Goal: Task Accomplishment & Management: Manage account settings

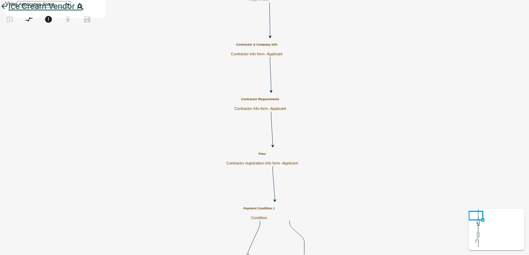
click at [8, 12] on icon "arrow_back" at bounding box center [4, 7] width 8 height 10
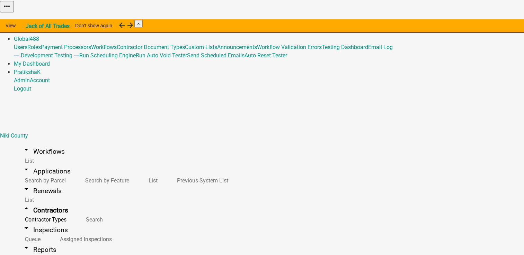
select select "1: 19d3a62f-fb53-4ca2-8446-59001a8978fb"
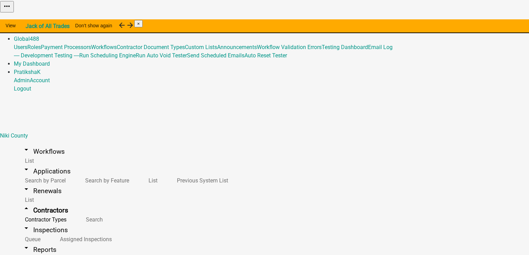
drag, startPoint x: 155, startPoint y: 131, endPoint x: 150, endPoint y: 112, distance: 19.3
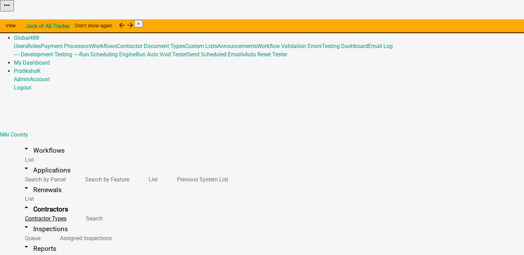
click at [38, 211] on link "Contractor Types" at bounding box center [44, 218] width 61 height 15
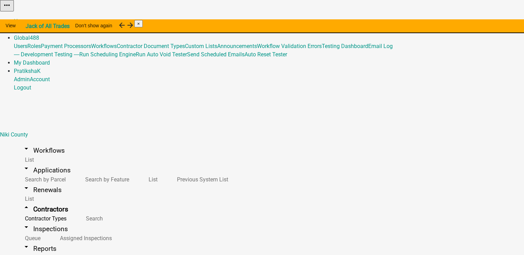
click at [37, 211] on link "Contractor Types" at bounding box center [44, 218] width 61 height 15
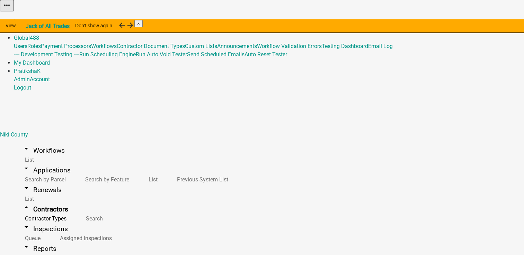
select select "2: Object"
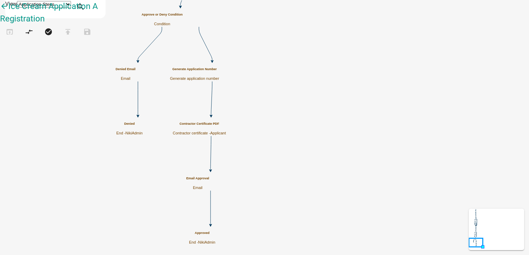
click at [215, 241] on span "NikiAdmin" at bounding box center [206, 243] width 17 height 4
select select "7A05B38E-F62B-4AA5-8B88-5CAA34CEE38A"
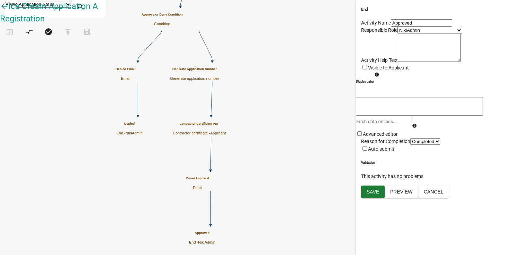
scroll to position [51, 0]
click at [374, 194] on span "Save" at bounding box center [372, 192] width 12 height 6
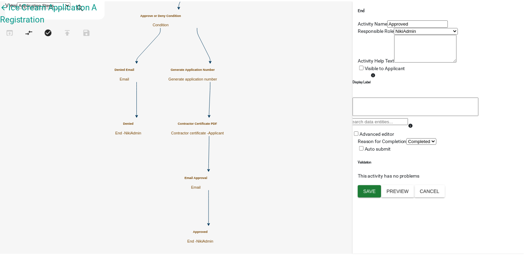
scroll to position [0, 0]
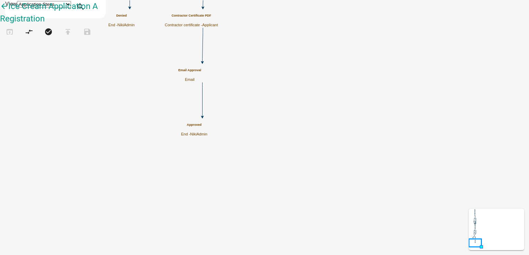
click at [22, 23] on header "arrow_back Ice Cream Application A Registration" at bounding box center [62, 12] width 125 height 25
click at [12, 13] on link "arrow_back Ice Cream Application A Registration" at bounding box center [49, 12] width 98 height 22
click at [8, 12] on icon "arrow_back" at bounding box center [4, 7] width 8 height 10
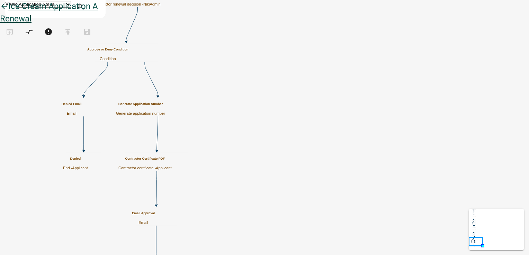
click at [8, 12] on icon "arrow_back" at bounding box center [4, 7] width 8 height 10
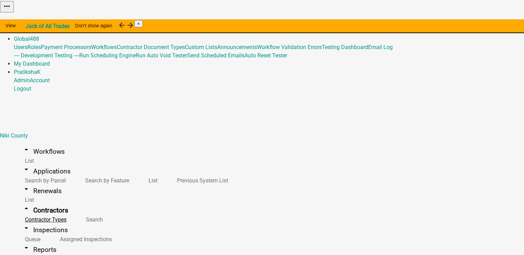
click at [44, 212] on link "Contractor Types" at bounding box center [44, 219] width 61 height 15
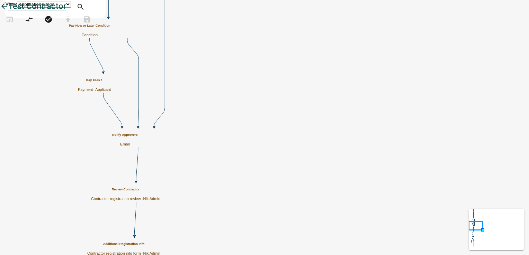
click at [8, 12] on icon "arrow_back" at bounding box center [4, 7] width 8 height 10
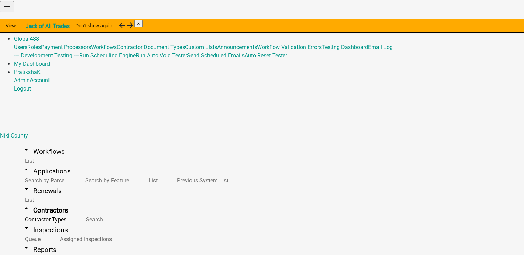
click at [28, 19] on link "Home" at bounding box center [21, 22] width 15 height 7
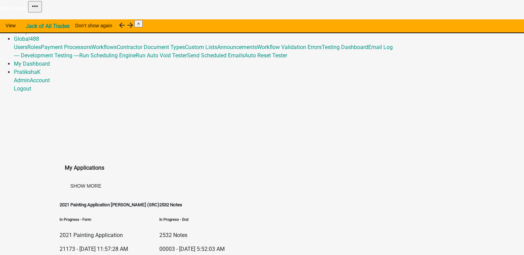
drag, startPoint x: 393, startPoint y: 2, endPoint x: 390, endPoint y: 10, distance: 8.1
click at [390, 9] on nav "Niki County more_horiz Home Admin Global 488 Users Roles Payment Processors Wor…" at bounding box center [262, 46] width 524 height 93
click at [30, 27] on link "Admin" at bounding box center [22, 30] width 16 height 7
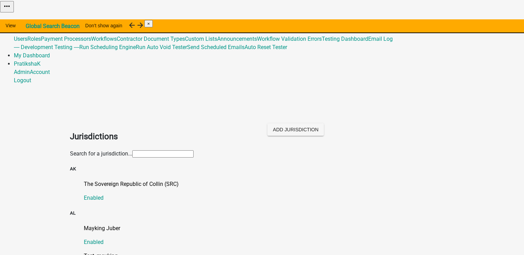
click at [132, 151] on input "text" at bounding box center [162, 154] width 61 height 7
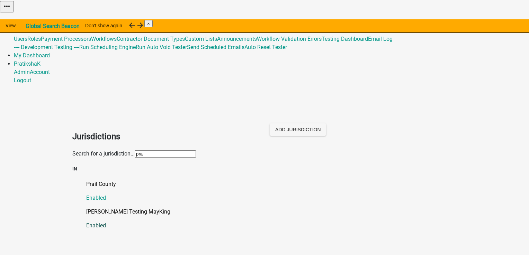
type input "pra"
click at [117, 208] on p "[PERSON_NAME] Testing MayKing" at bounding box center [271, 212] width 370 height 8
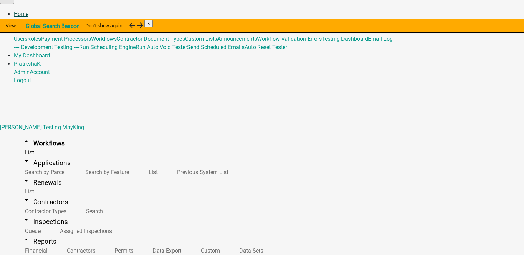
click at [28, 11] on link "Home" at bounding box center [21, 14] width 15 height 7
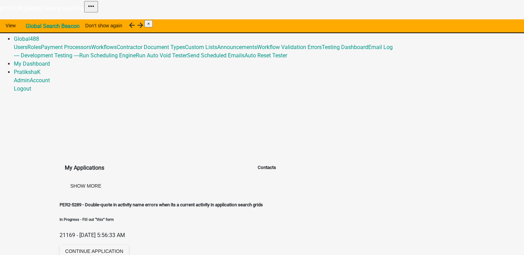
click at [30, 27] on link "Admin" at bounding box center [22, 30] width 16 height 7
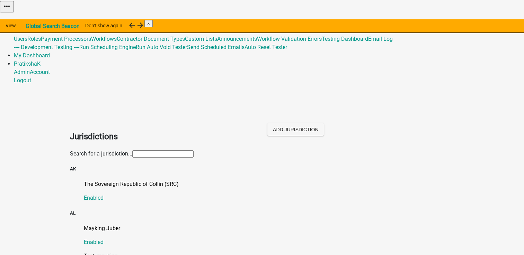
click at [165, 151] on input "text" at bounding box center [162, 154] width 61 height 7
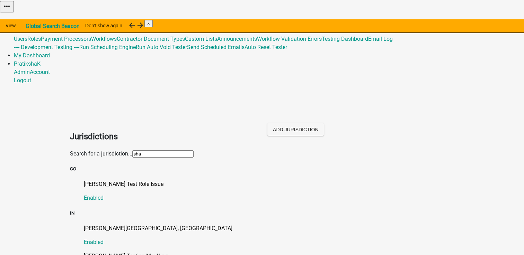
type input "sha"
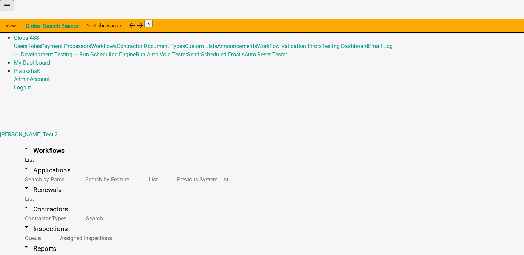
click at [57, 201] on link "arrow_drop_down Contractors" at bounding box center [45, 209] width 63 height 16
click at [47, 211] on link "Contractor Types" at bounding box center [44, 218] width 61 height 15
click at [34, 211] on link "Contractor Types" at bounding box center [44, 218] width 61 height 15
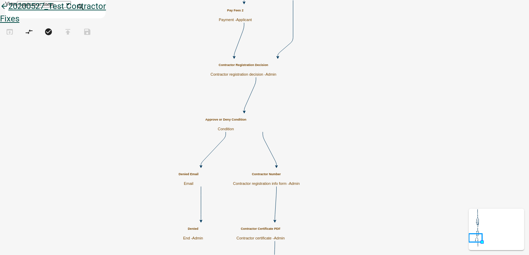
click at [8, 12] on icon "arrow_back" at bounding box center [4, 7] width 8 height 10
